Goal: Find specific page/section

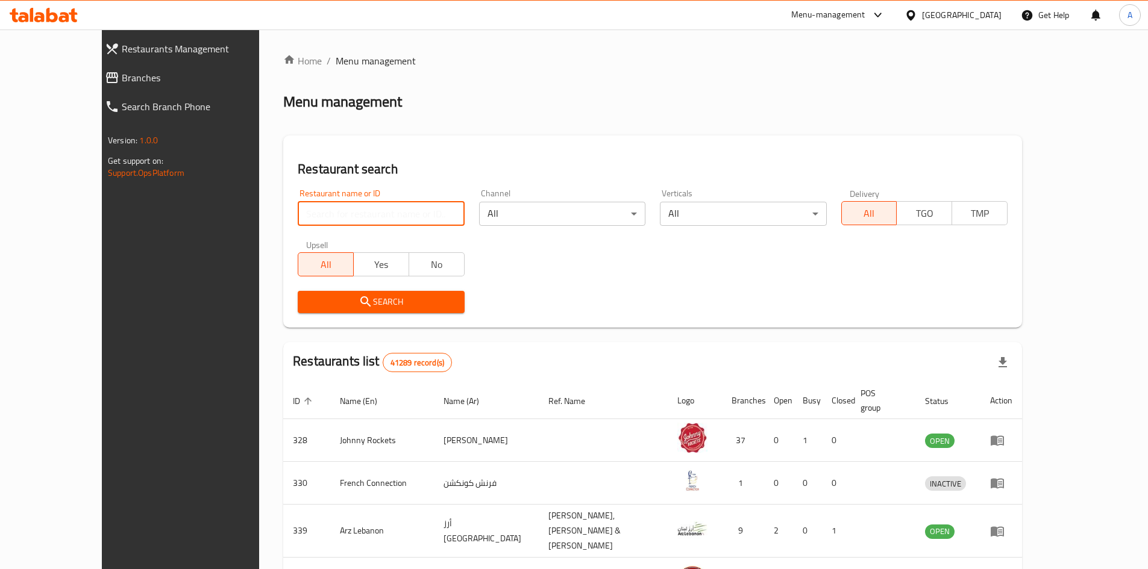
drag, startPoint x: 295, startPoint y: 204, endPoint x: 303, endPoint y: 204, distance: 8.4
click at [298, 205] on input "search" at bounding box center [381, 214] width 166 height 24
paste input "776933"
type input "776933"
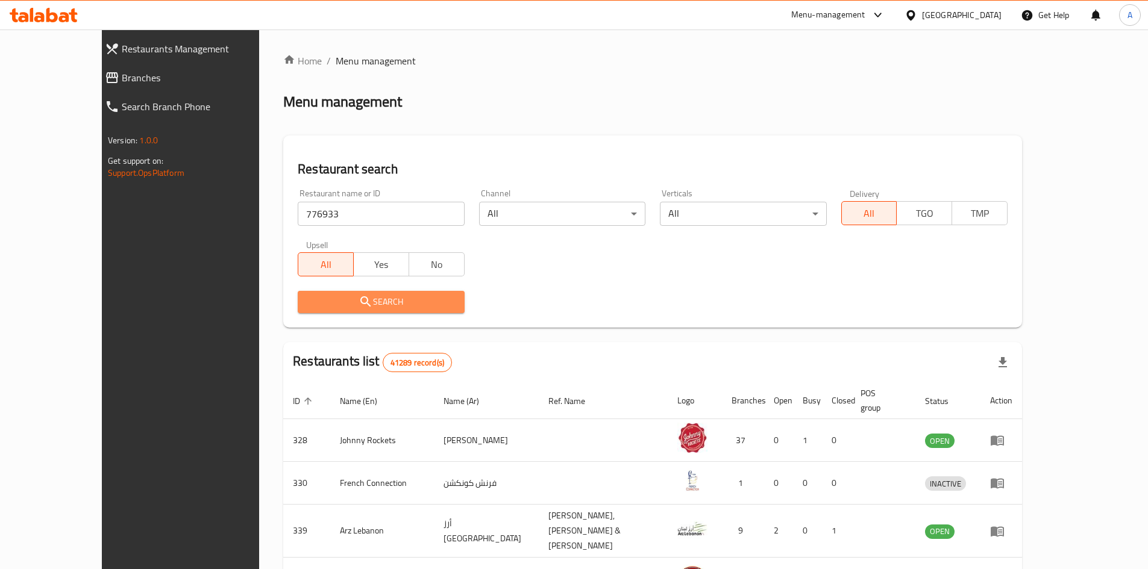
click at [334, 298] on span "Search" at bounding box center [380, 302] width 147 height 15
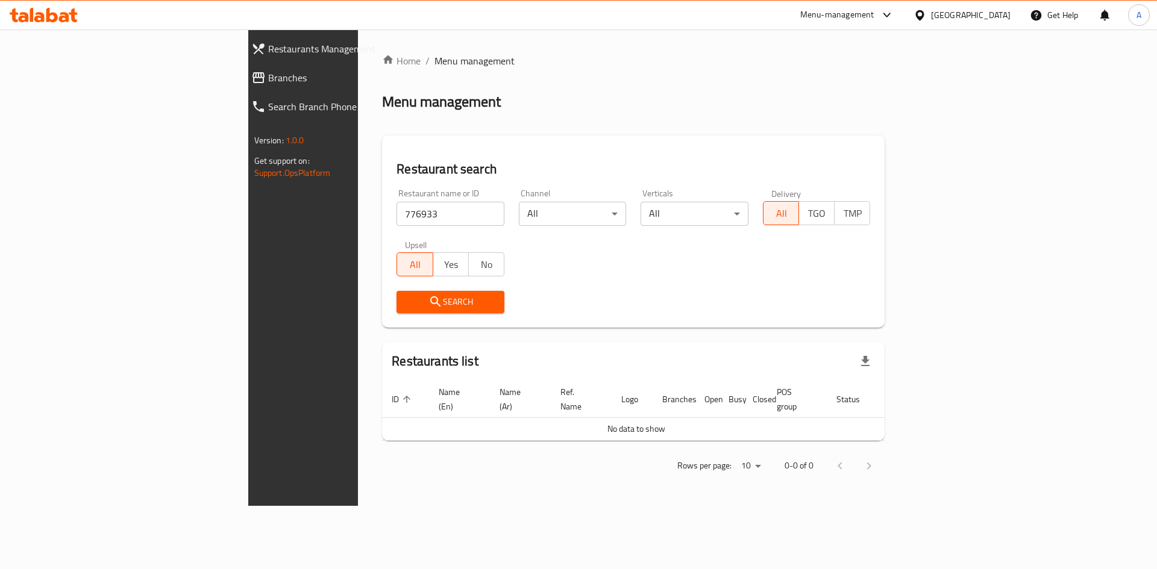
click at [268, 83] on span "Branches" at bounding box center [350, 77] width 164 height 14
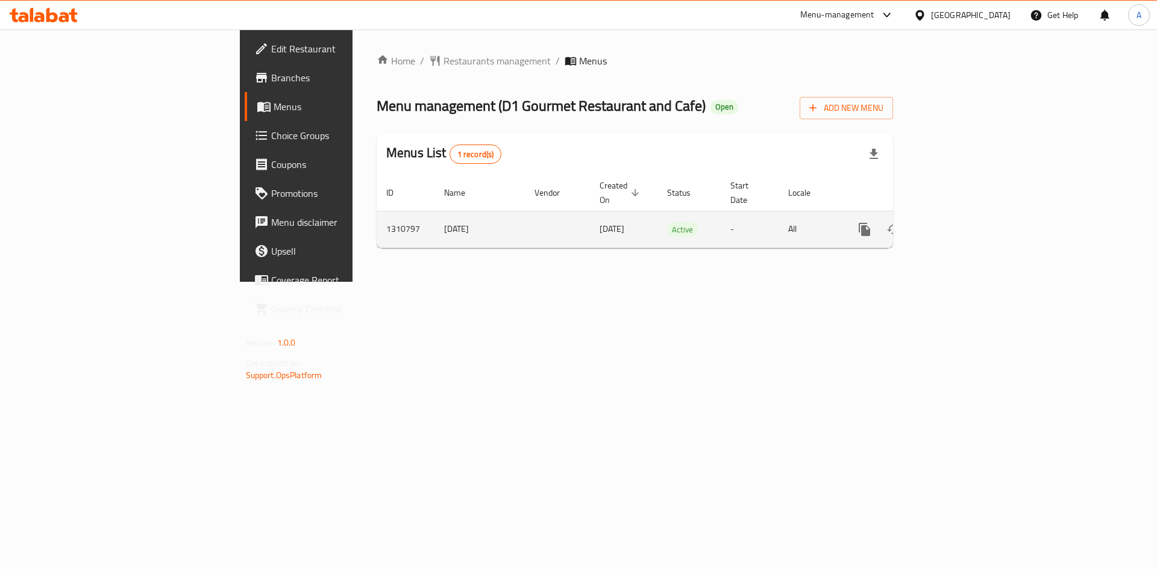
click at [959, 222] on icon "enhanced table" at bounding box center [951, 229] width 14 height 14
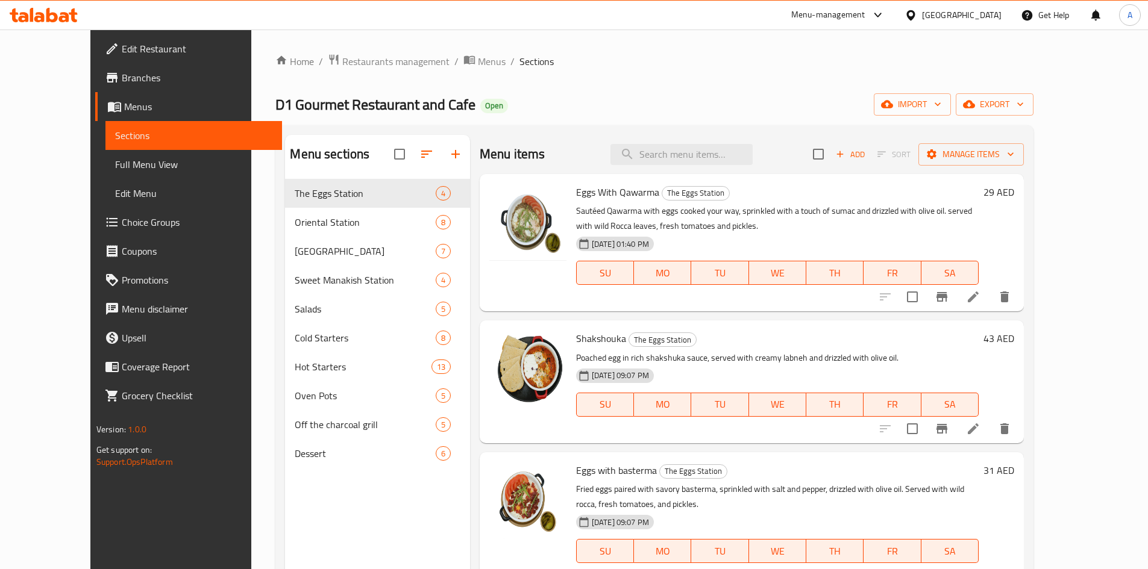
click at [537, 92] on div "Home / Restaurants management / Menus / Sections D1 Gourmet Restaurant and Cafe…" at bounding box center [654, 384] width 758 height 660
